Goal: Navigation & Orientation: Find specific page/section

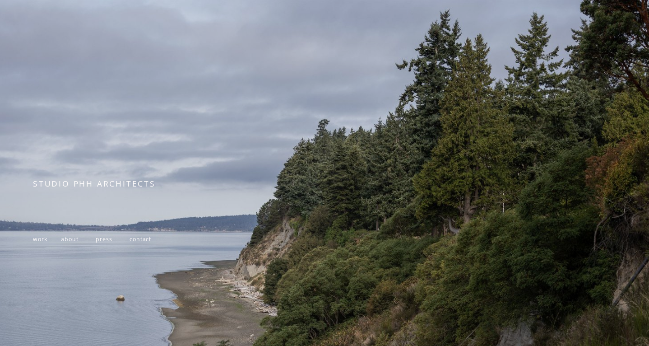
click at [42, 241] on span "work" at bounding box center [40, 239] width 14 height 8
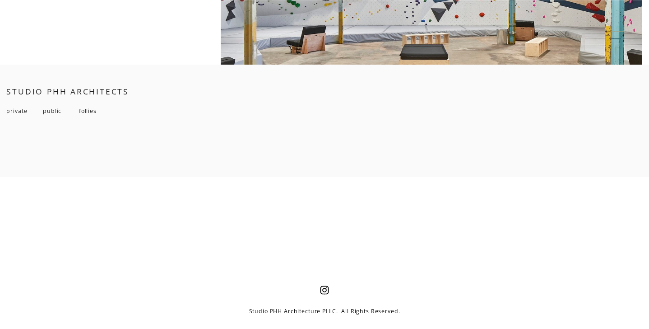
scroll to position [6561, 0]
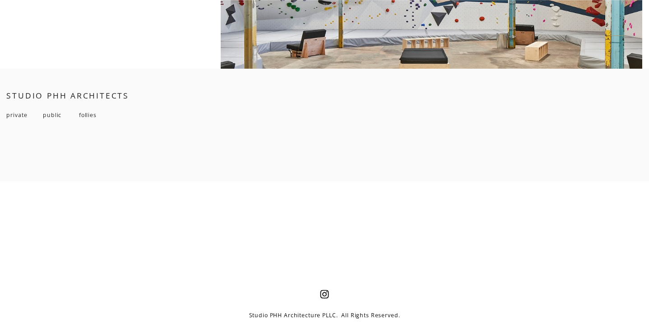
click at [85, 117] on span "follies" at bounding box center [88, 115] width 18 height 8
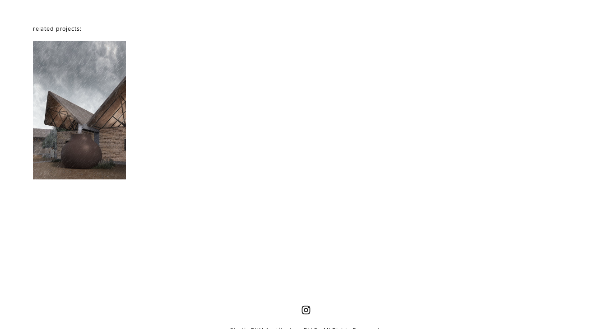
scroll to position [4715, 0]
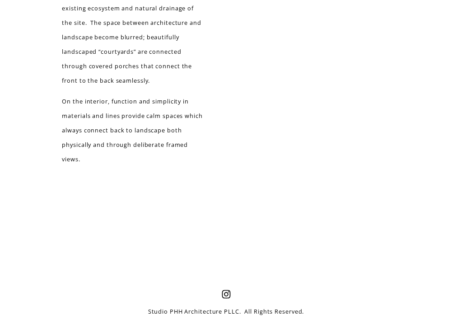
scroll to position [1814, 0]
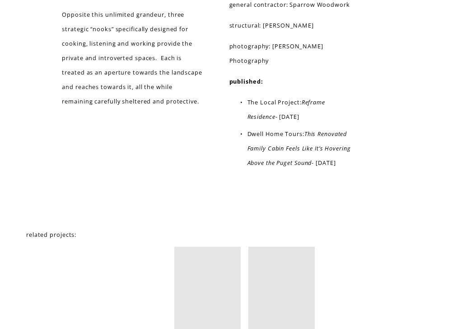
scroll to position [4288, 0]
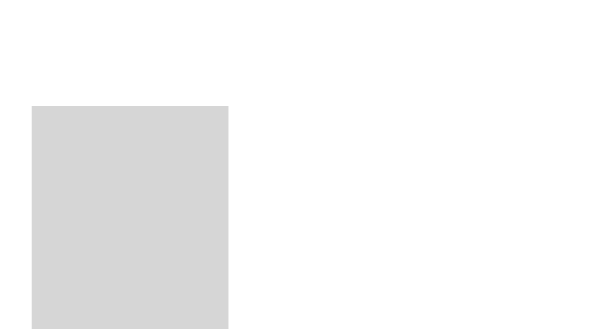
scroll to position [2032, 0]
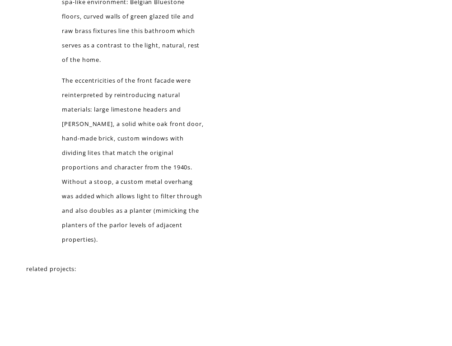
scroll to position [3505, 0]
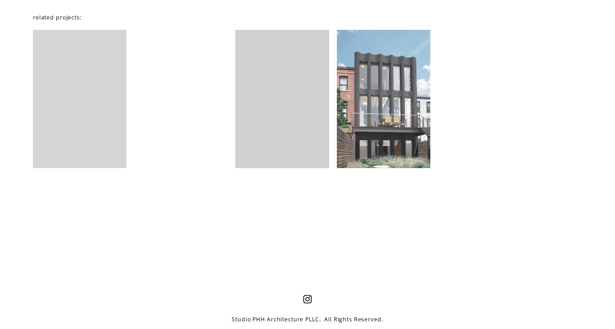
scroll to position [1155, 0]
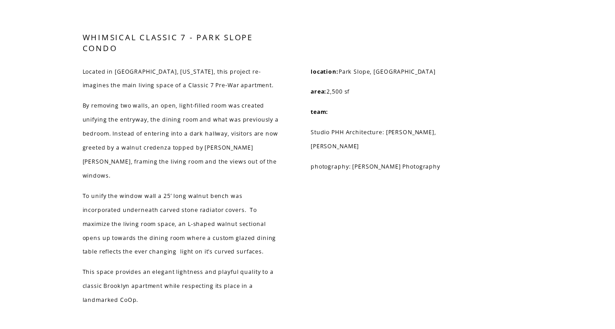
scroll to position [3008, 0]
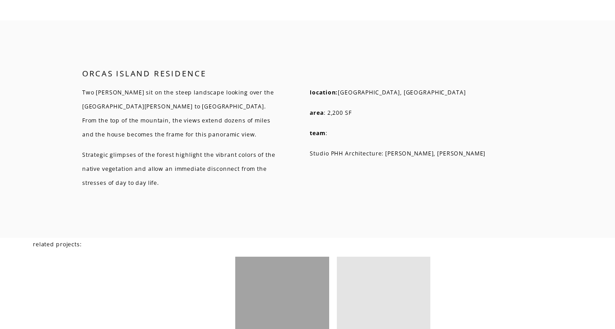
scroll to position [3026, 0]
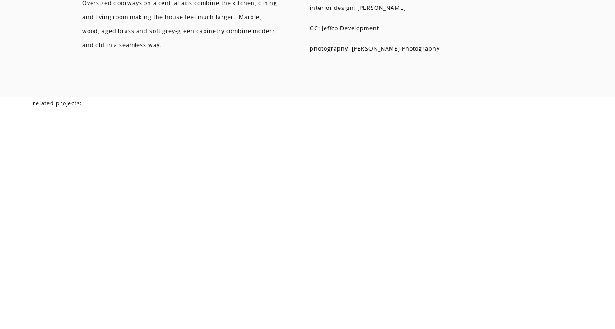
scroll to position [2541, 0]
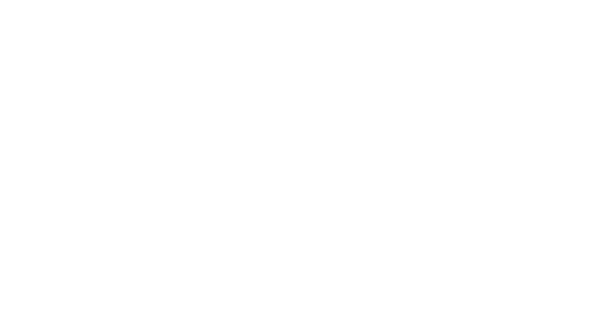
scroll to position [2525, 0]
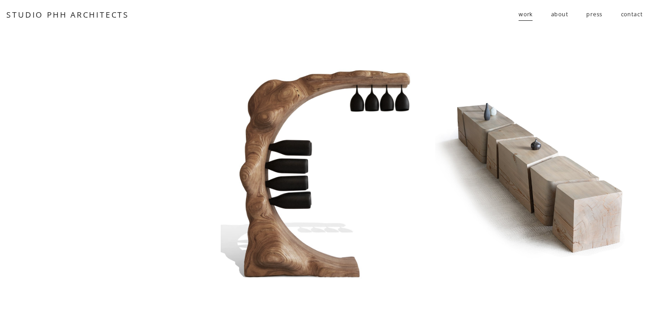
click at [0, 0] on span "public" at bounding box center [0, 0] width 0 height 0
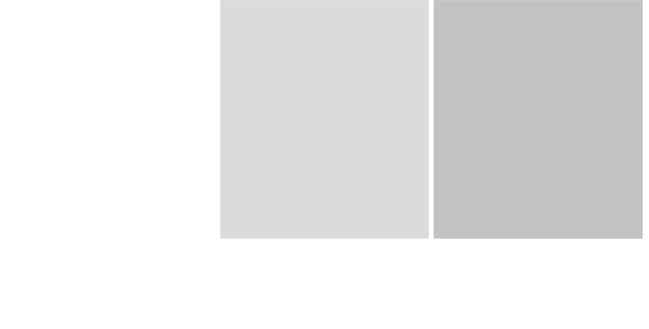
scroll to position [972, 0]
